Goal: Use online tool/utility: Utilize a website feature to perform a specific function

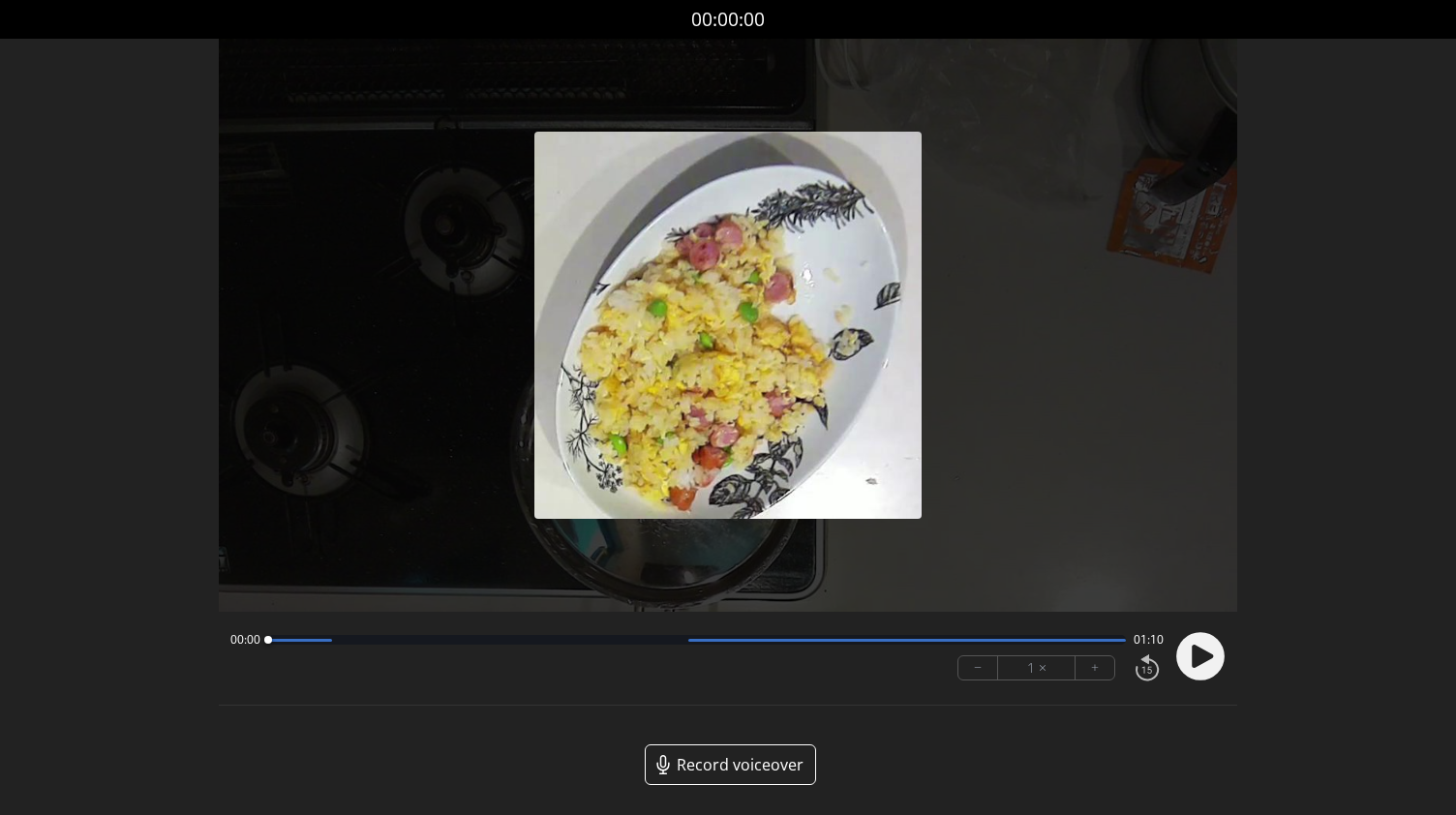
click at [1195, 654] on icon at bounding box center [1202, 656] width 21 height 23
click at [1099, 673] on button "+" at bounding box center [1095, 667] width 39 height 23
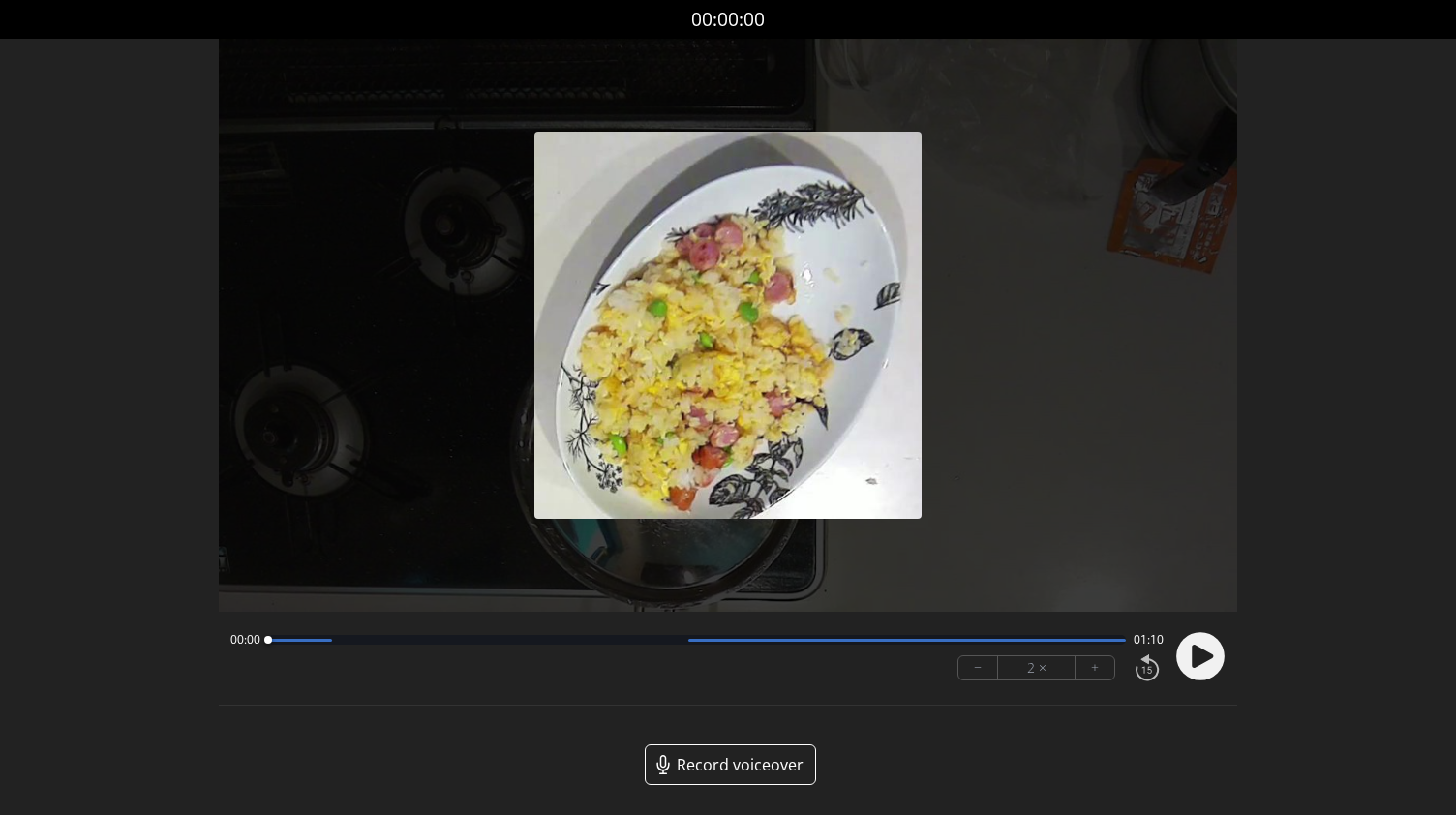
click at [1196, 667] on icon at bounding box center [1202, 656] width 21 height 23
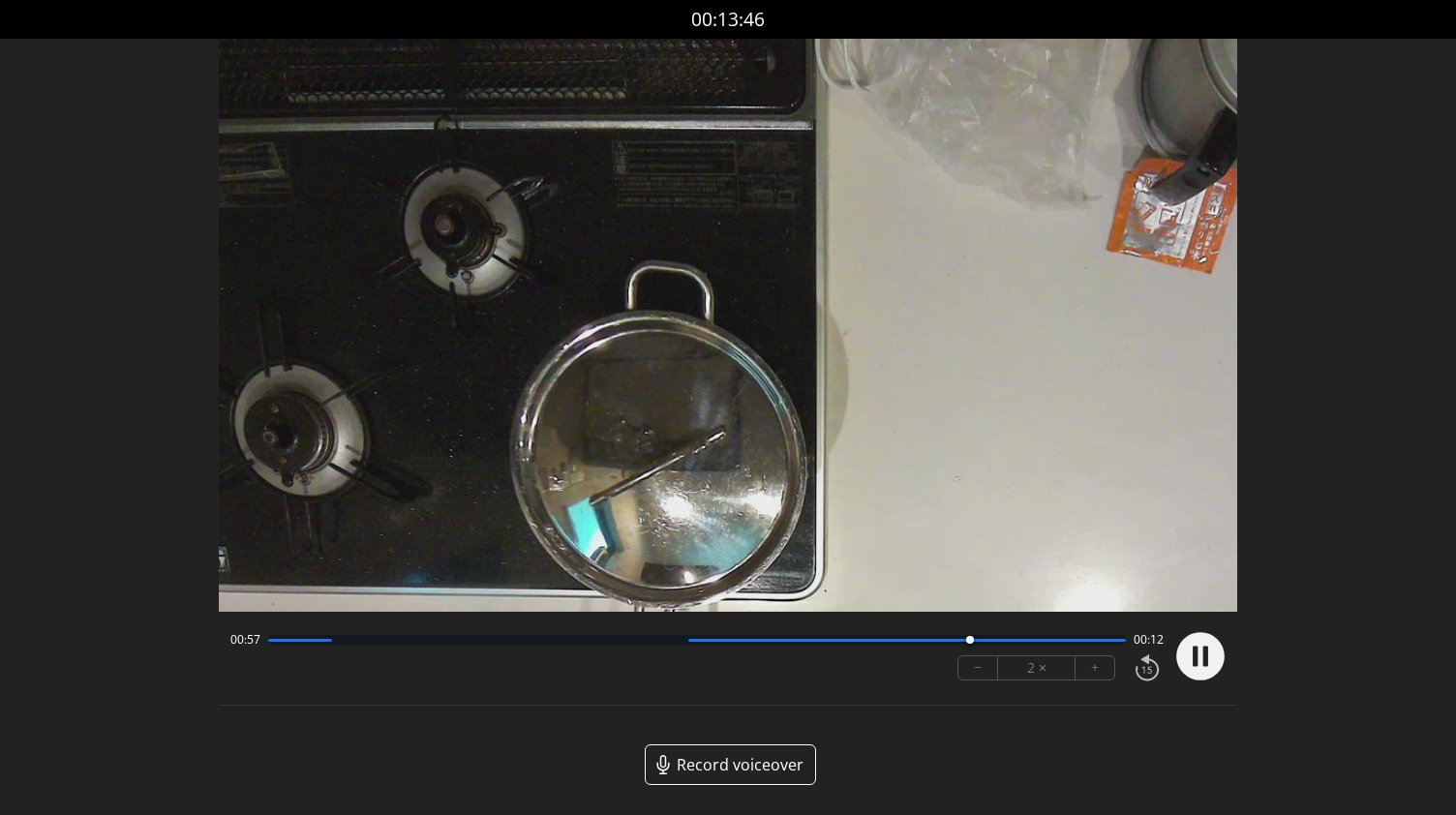
click at [1143, 673] on icon at bounding box center [1147, 668] width 33 height 32
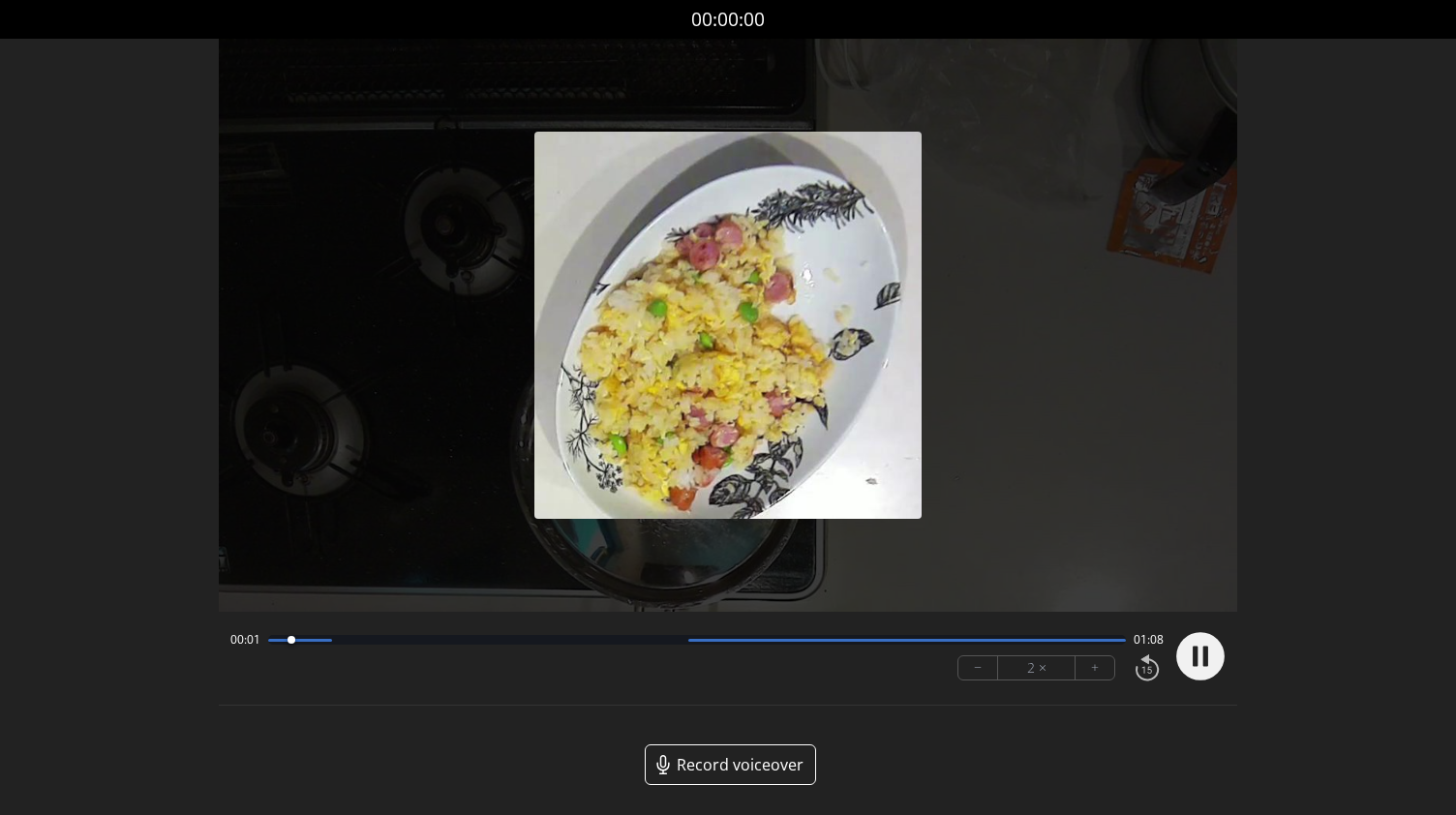
click at [1040, 671] on div "2 ×" at bounding box center [1036, 667] width 77 height 23
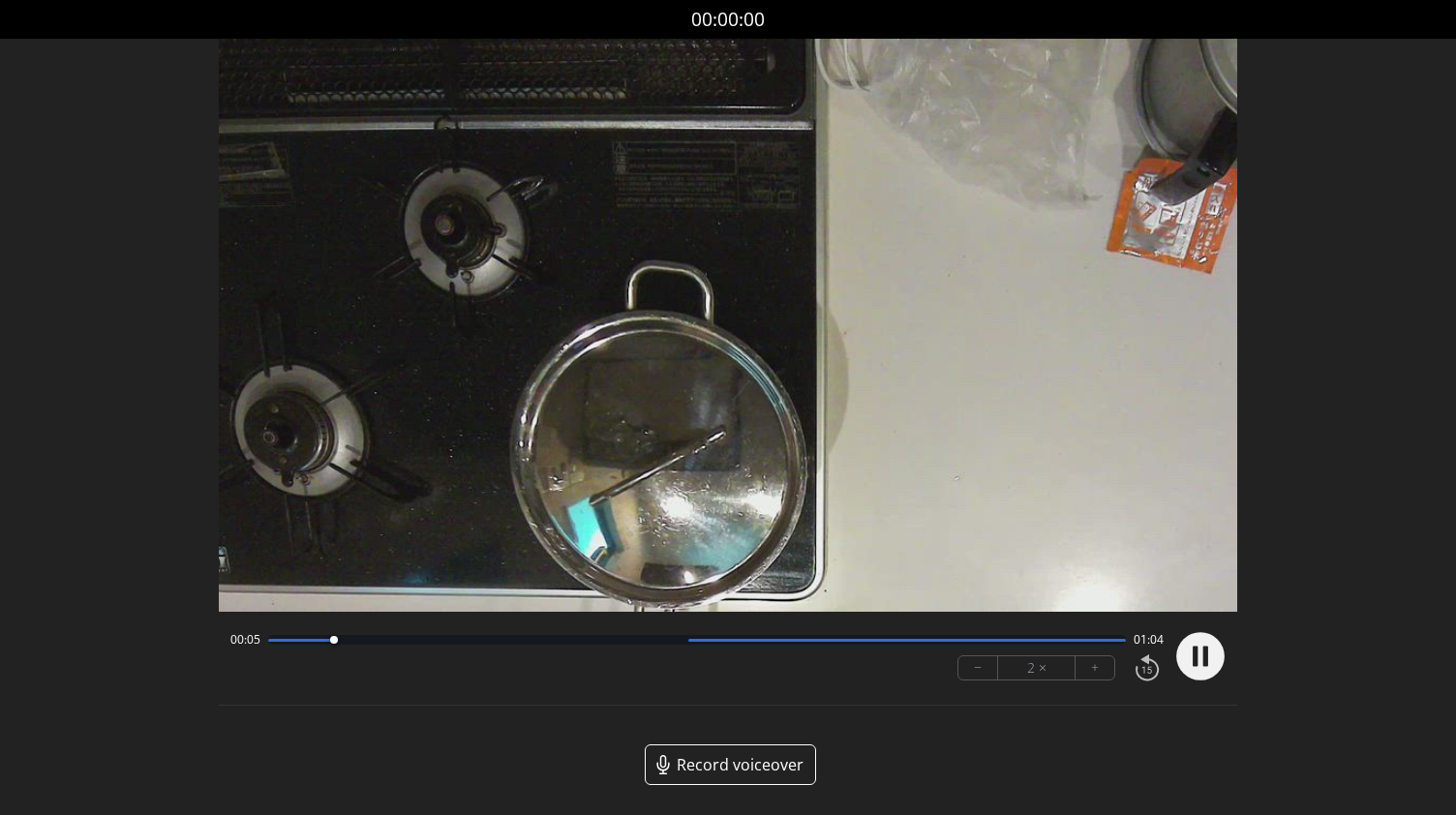
click at [988, 663] on button "−" at bounding box center [979, 667] width 40 height 23
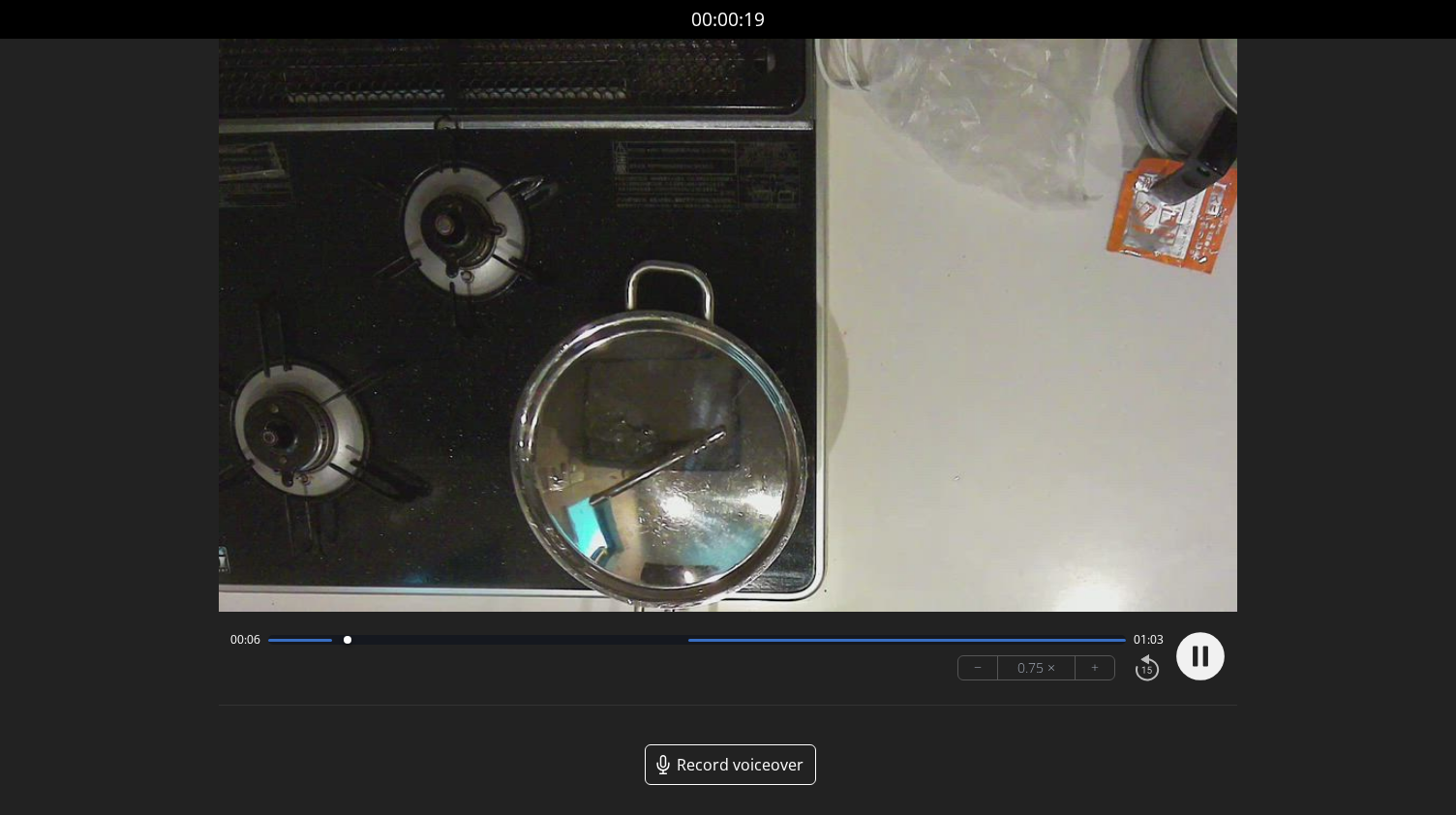
click at [988, 663] on button "−" at bounding box center [979, 667] width 40 height 23
click at [420, 638] on div at bounding box center [697, 640] width 859 height 10
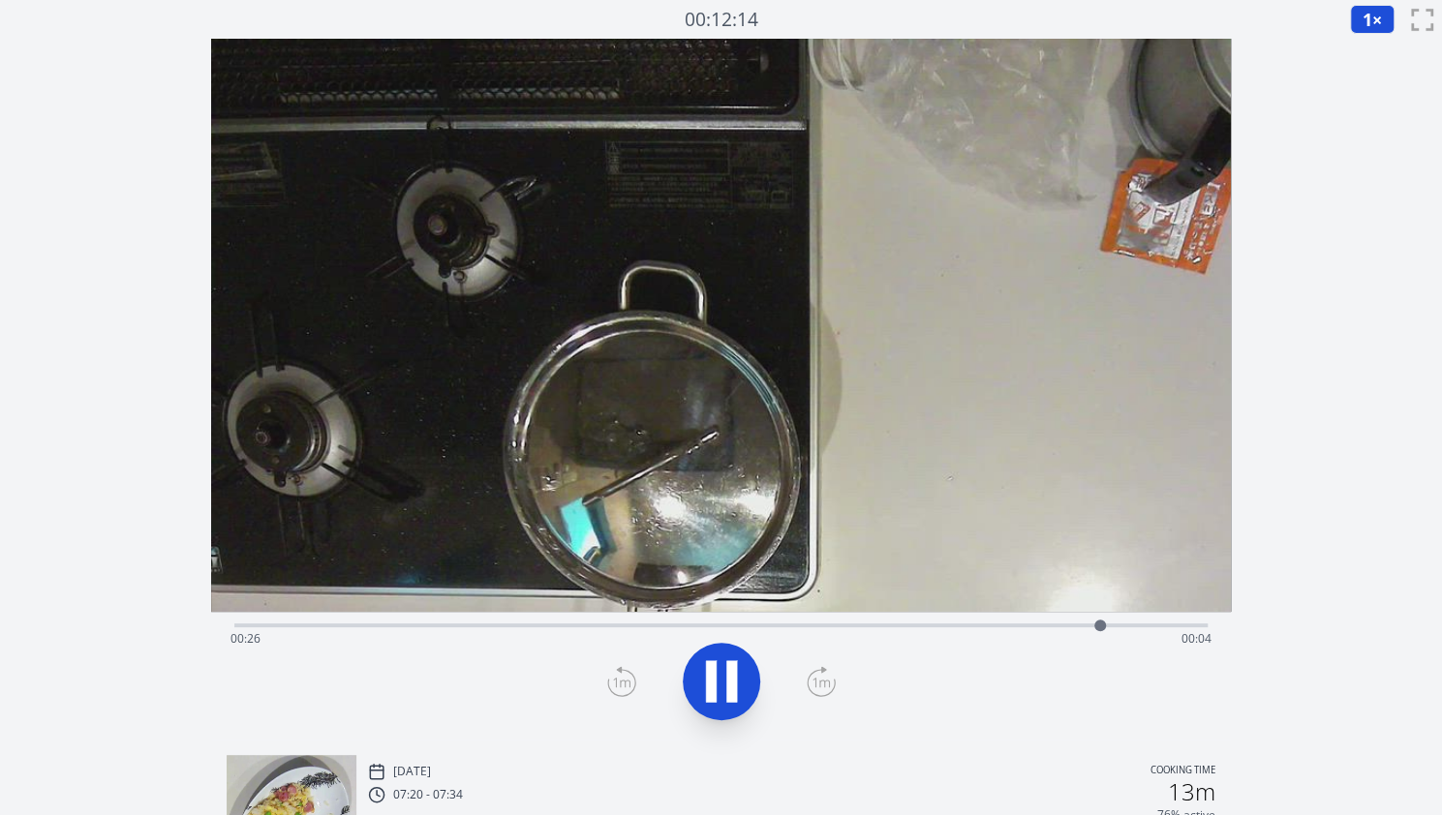
click at [715, 674] on icon at bounding box center [711, 682] width 11 height 42
